Goal: Navigation & Orientation: Find specific page/section

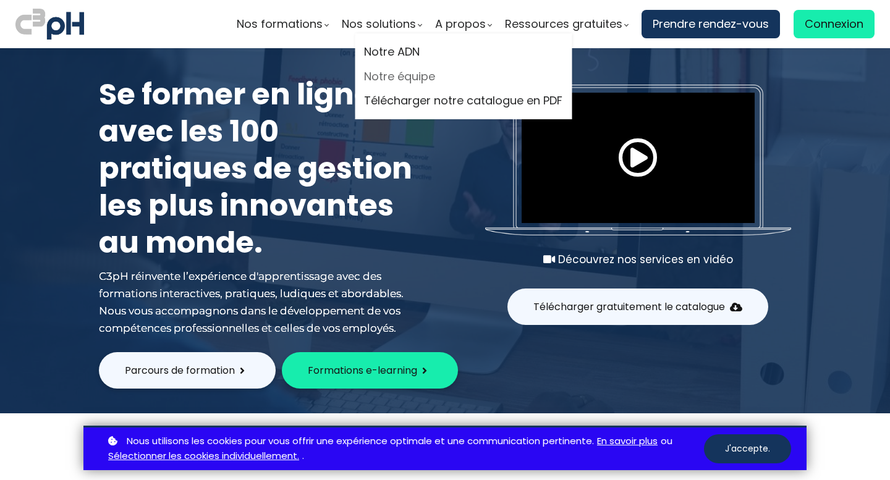
click at [414, 80] on link "Notre équipe" at bounding box center [463, 76] width 198 height 19
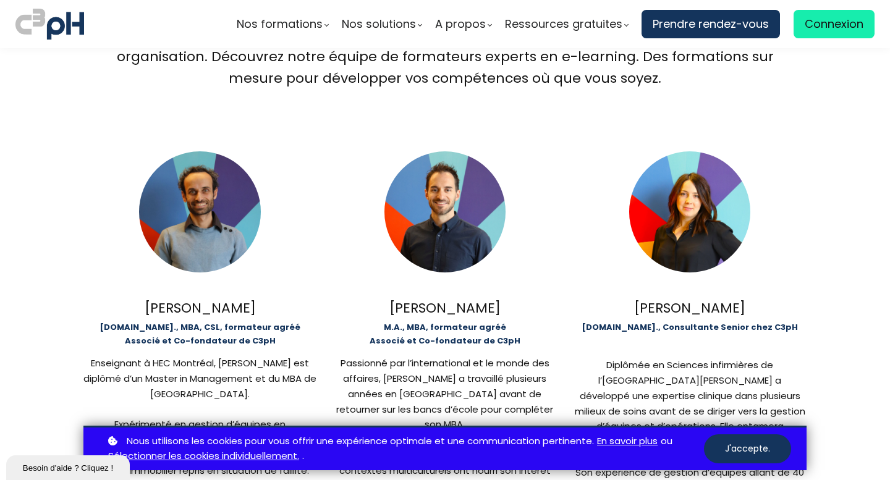
scroll to position [299, 0]
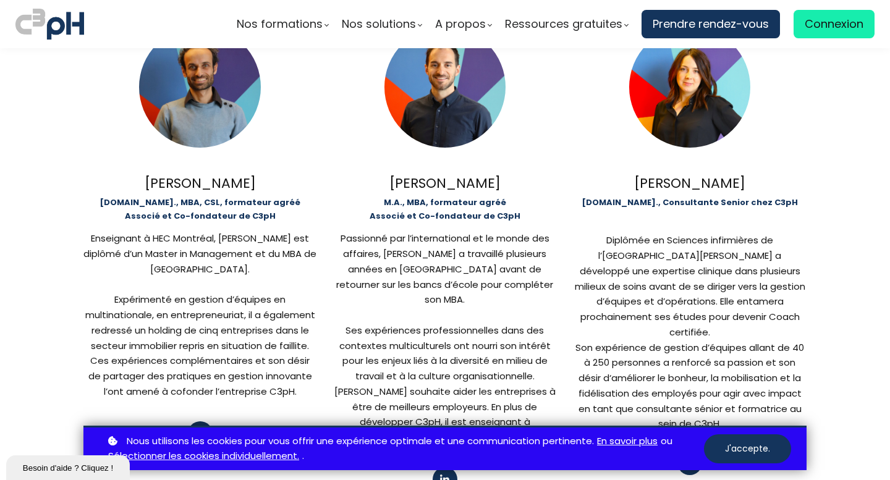
click at [59, 26] on img at bounding box center [49, 24] width 69 height 36
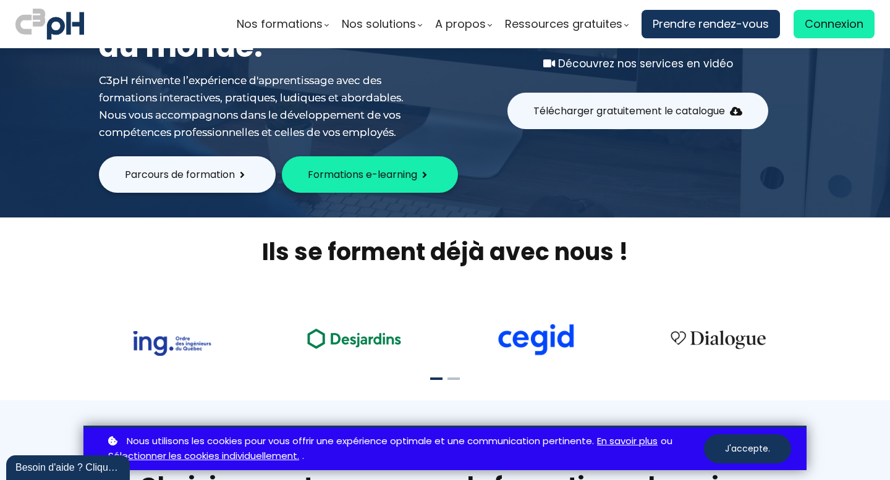
scroll to position [213, 0]
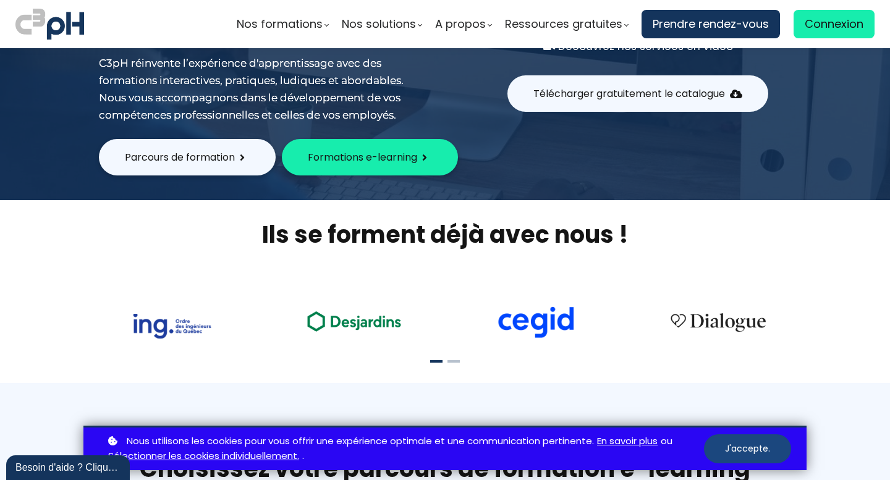
click at [719, 447] on button "J'accepte." at bounding box center [747, 449] width 87 height 29
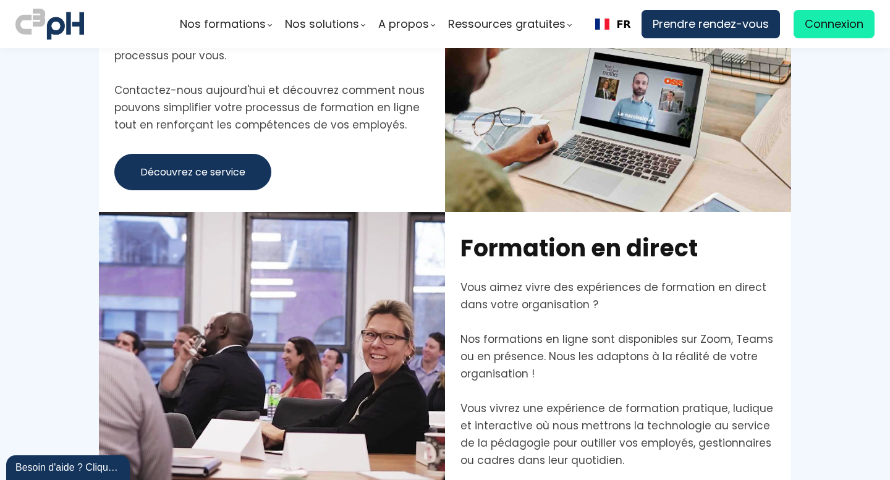
scroll to position [3180, 0]
